Goal: Information Seeking & Learning: Check status

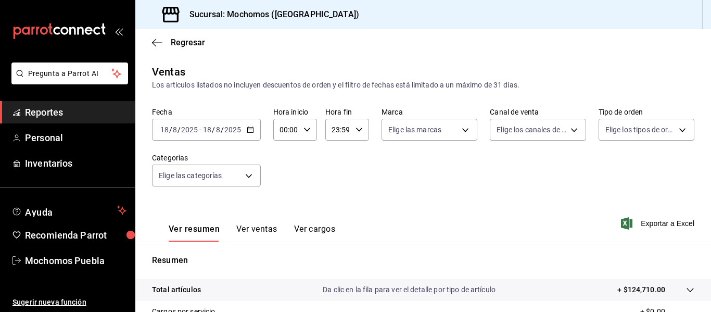
scroll to position [135, 0]
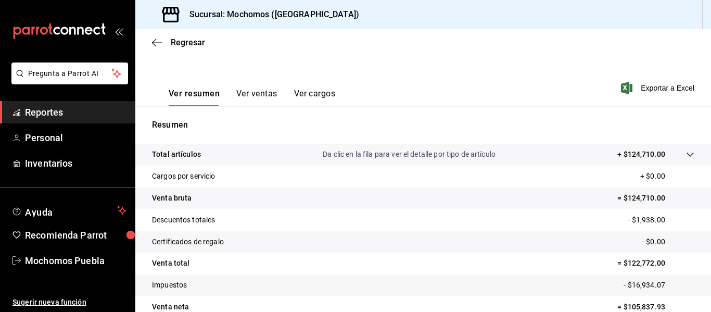
click at [55, 107] on span "Reportes" at bounding box center [76, 112] width 102 height 14
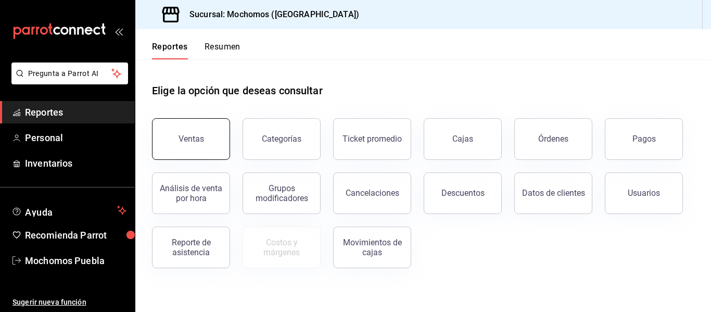
click at [219, 143] on button "Ventas" at bounding box center [191, 139] width 78 height 42
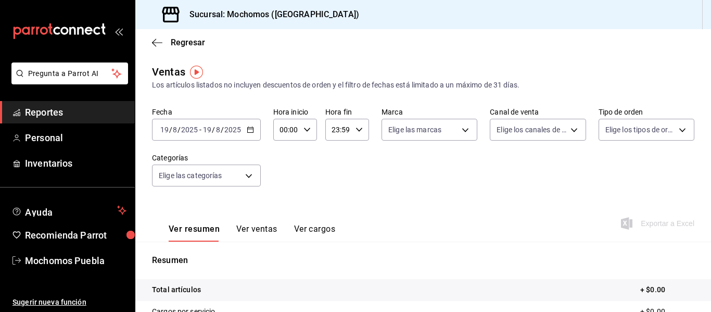
click at [249, 132] on icon "button" at bounding box center [250, 129] width 7 height 7
click at [163, 187] on div "Fecha [DATE] [DATE] - [DATE] [DATE] Hora inicio 00:00 Hora inicio Hora fin 23:5…" at bounding box center [423, 153] width 543 height 92
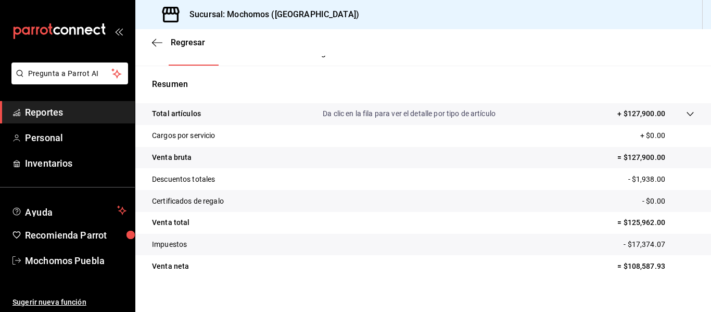
scroll to position [187, 0]
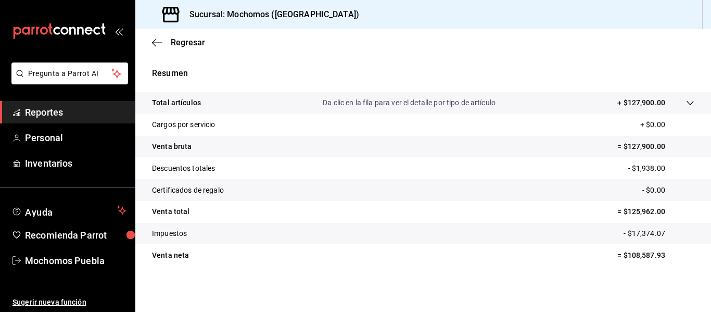
click at [686, 102] on icon at bounding box center [690, 103] width 8 height 8
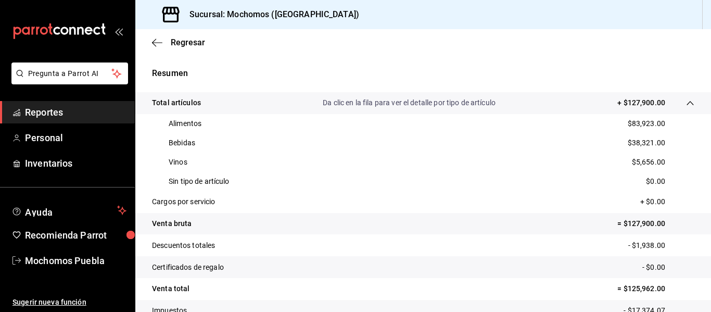
click at [82, 117] on span "Reportes" at bounding box center [76, 112] width 102 height 14
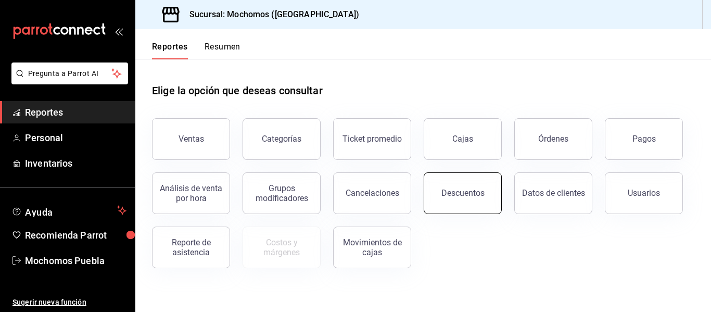
click at [457, 198] on button "Descuentos" at bounding box center [463, 193] width 78 height 42
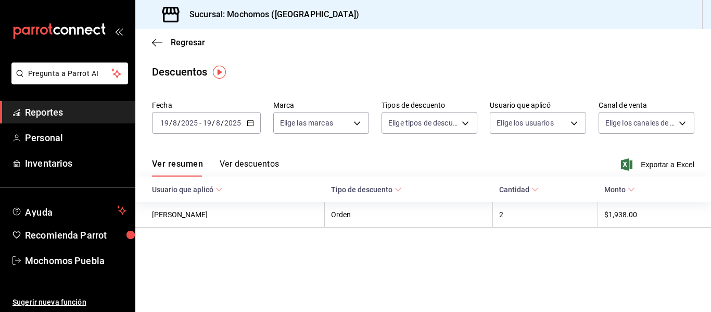
click at [244, 120] on div "[DATE] [DATE] - [DATE] [DATE]" at bounding box center [206, 123] width 109 height 22
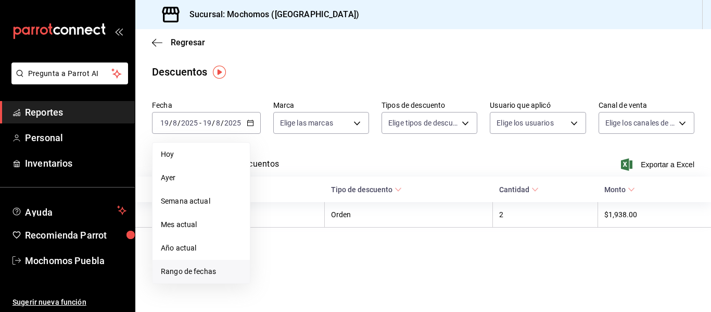
click at [186, 266] on span "Rango de fechas" at bounding box center [201, 271] width 81 height 11
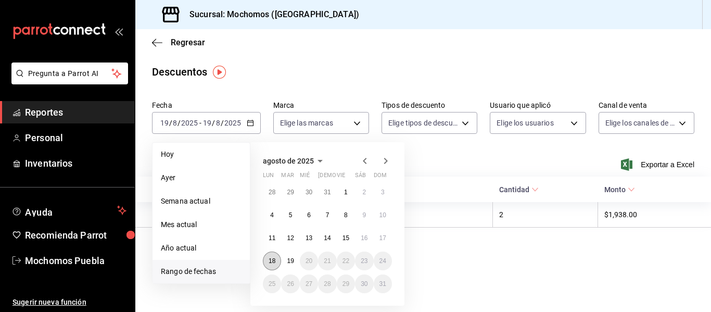
click at [278, 258] on button "18" at bounding box center [272, 261] width 18 height 19
click at [286, 259] on button "19" at bounding box center [290, 261] width 18 height 19
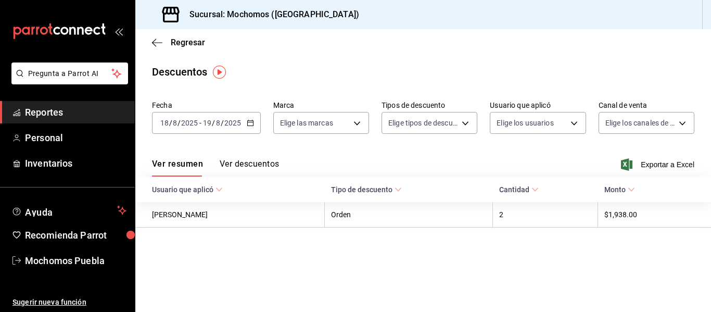
click at [539, 186] on span "Cantidad" at bounding box center [519, 189] width 40 height 8
click at [254, 169] on button "Ver descuentos" at bounding box center [249, 168] width 59 height 18
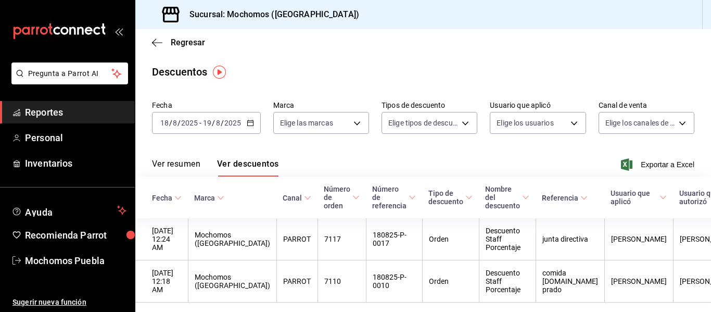
scroll to position [45, 0]
